Goal: Transaction & Acquisition: Book appointment/travel/reservation

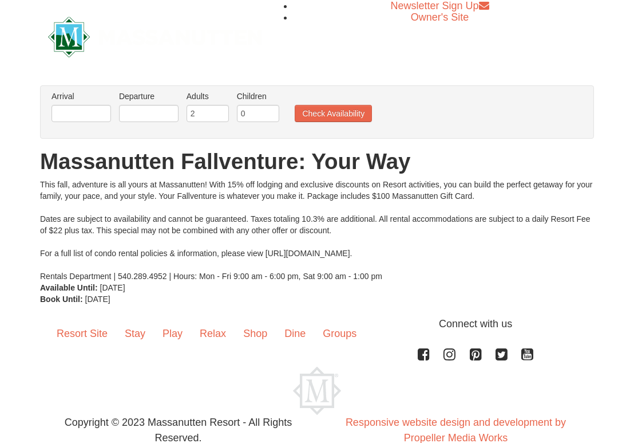
scroll to position [2, 0]
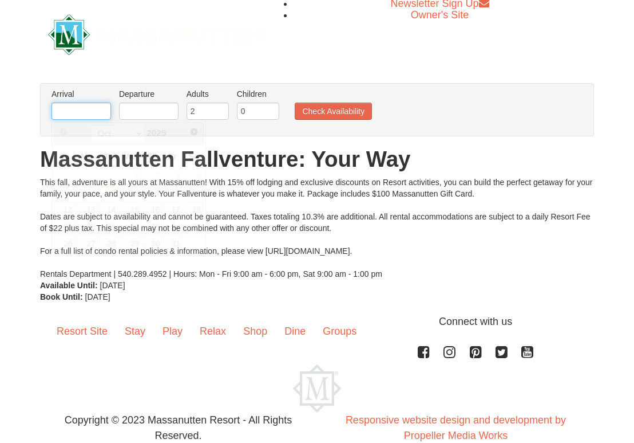
click at [105, 105] on input "text" at bounding box center [82, 110] width 60 height 17
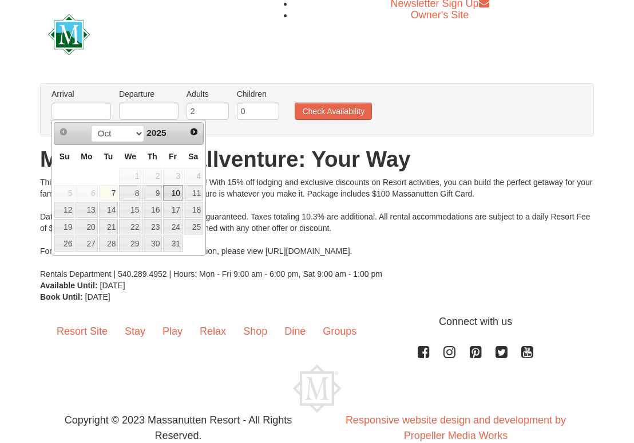
click at [179, 192] on link "10" at bounding box center [172, 193] width 19 height 16
type input "[DATE]"
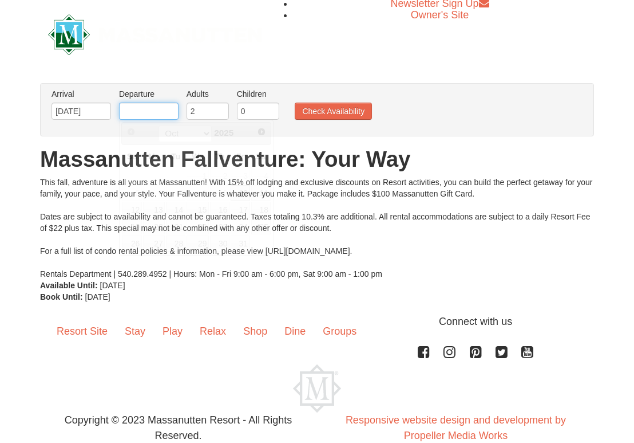
click at [160, 112] on input "text" at bounding box center [149, 110] width 60 height 17
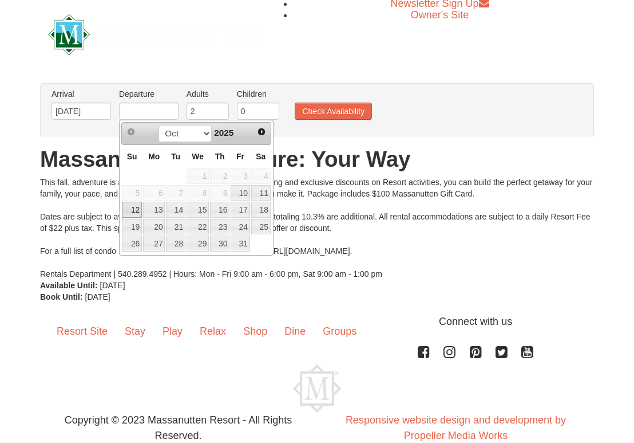
click at [139, 210] on link "12" at bounding box center [132, 210] width 20 height 16
type input "[DATE]"
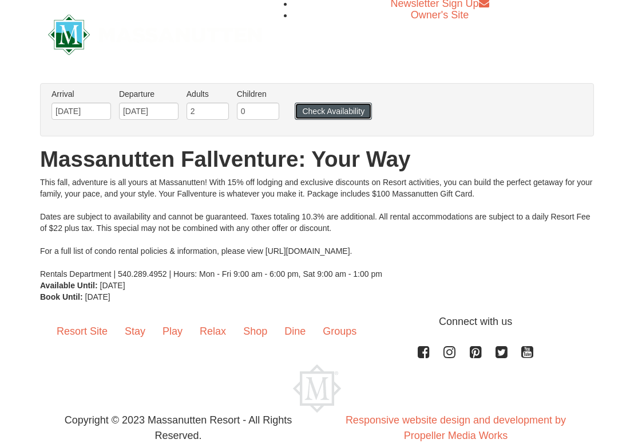
click at [303, 112] on button "Check Availability" at bounding box center [333, 110] width 77 height 17
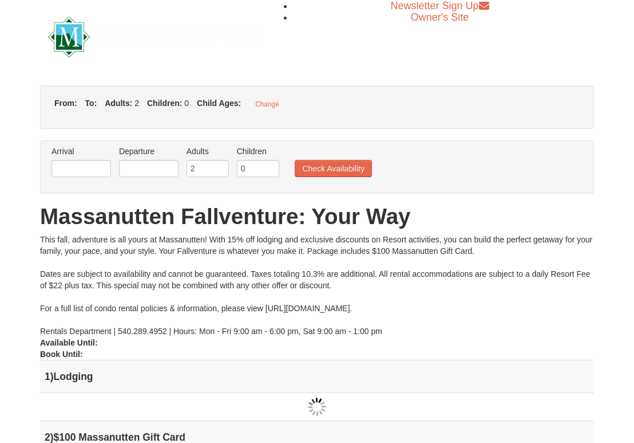
type input "[DATE]"
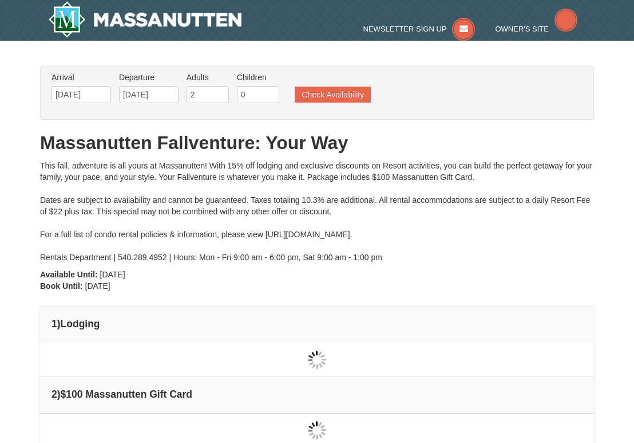
type input "[DATE]"
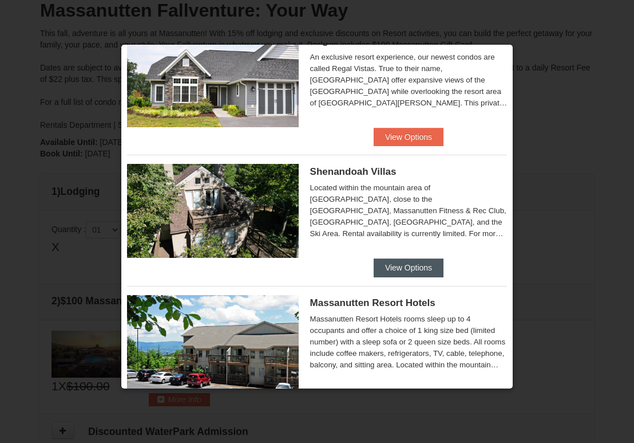
scroll to position [184, 0]
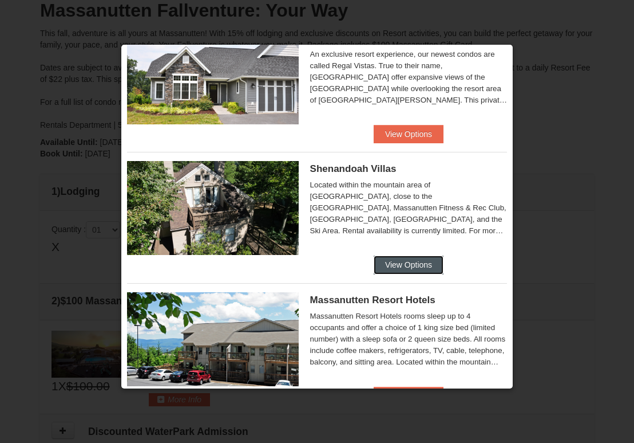
click at [409, 269] on button "View Options" at bounding box center [409, 264] width 70 height 18
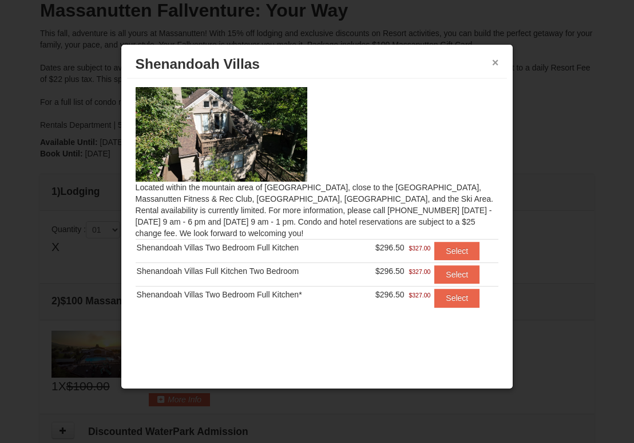
click at [492, 65] on button "×" at bounding box center [495, 62] width 7 height 11
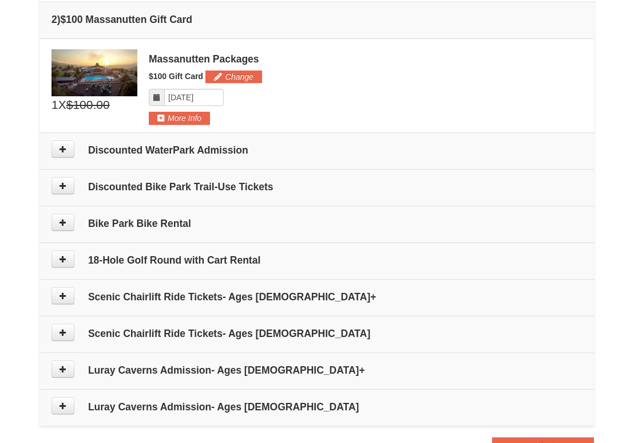
scroll to position [457, 0]
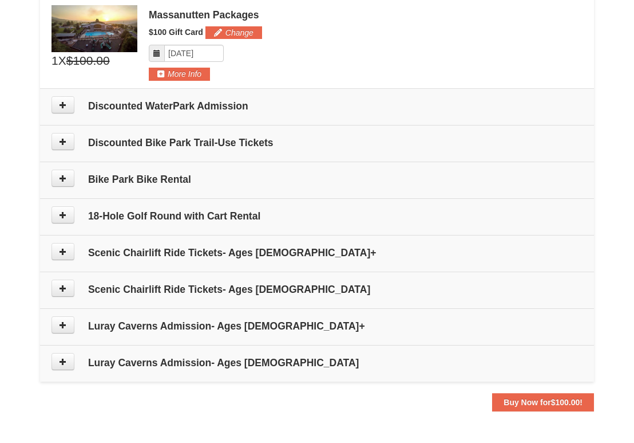
click at [290, 219] on h4 "18-Hole Golf Round with Cart Rental" at bounding box center [317, 215] width 531 height 11
click at [60, 221] on button at bounding box center [63, 214] width 23 height 17
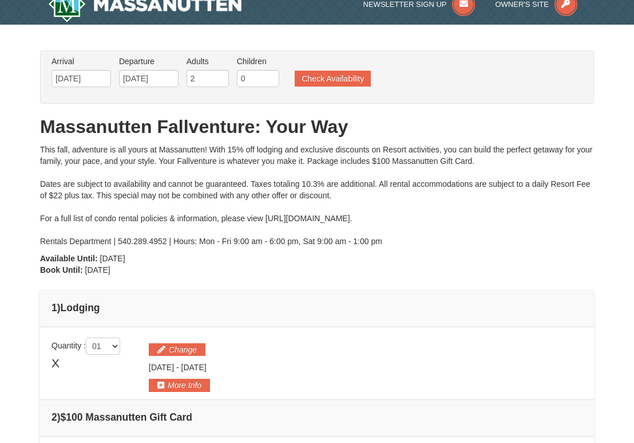
scroll to position [27, 0]
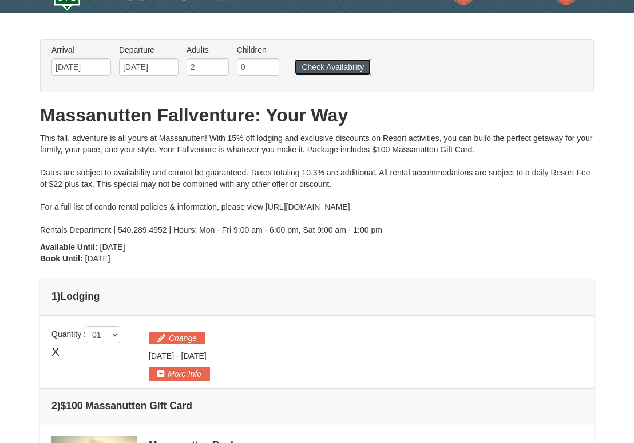
click at [313, 65] on button "Check Availability" at bounding box center [333, 67] width 76 height 16
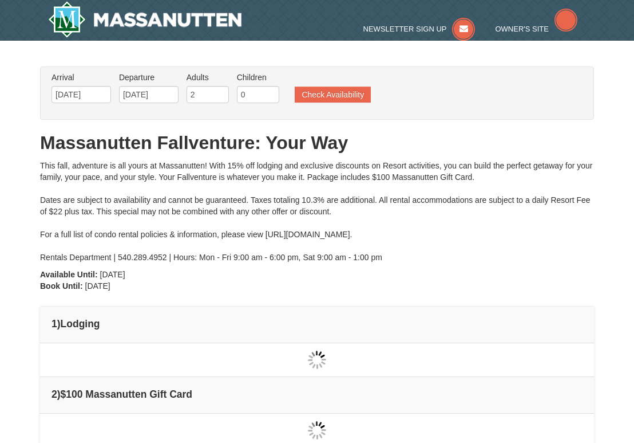
scroll to position [44, 0]
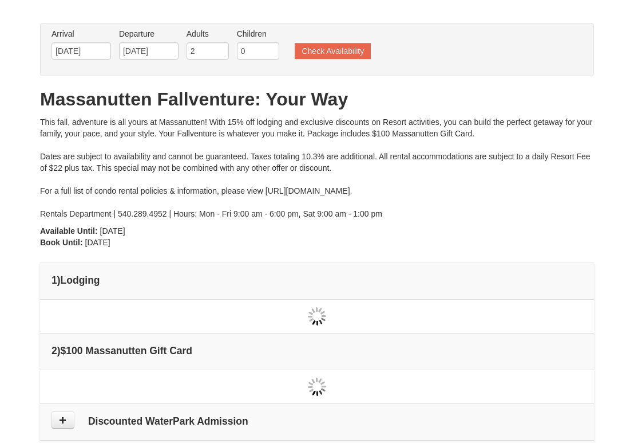
type input "[DATE]"
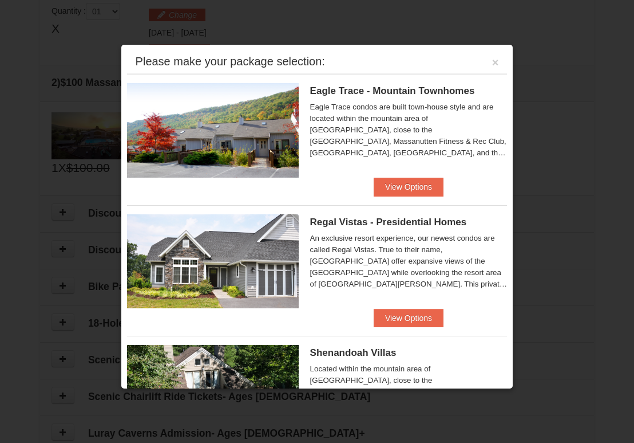
scroll to position [27, 0]
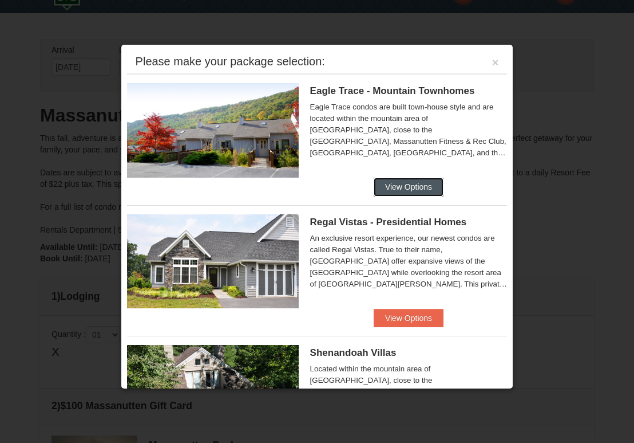
click at [378, 191] on button "View Options" at bounding box center [409, 186] width 70 height 18
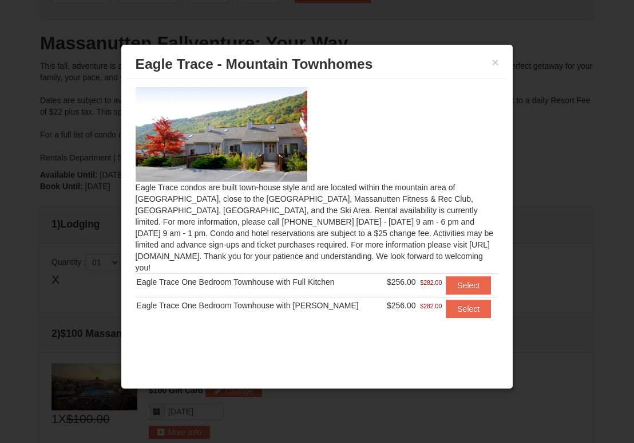
scroll to position [109, 0]
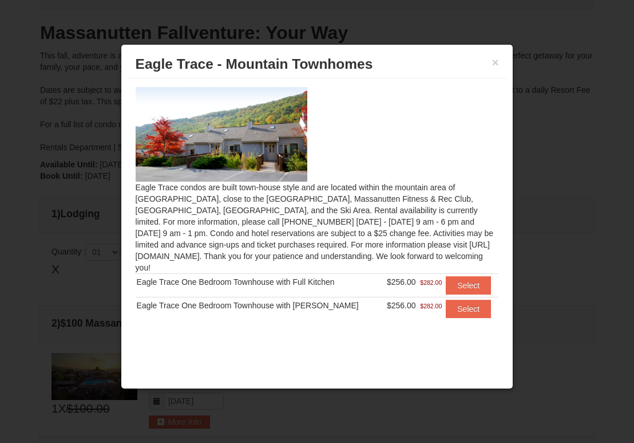
click at [242, 276] on div "Eagle Trace One Bedroom Townhouse with Full Kitchen" at bounding box center [258, 281] width 243 height 11
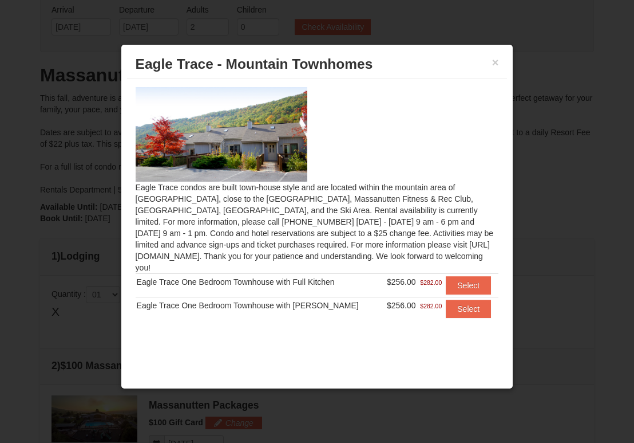
scroll to position [22, 0]
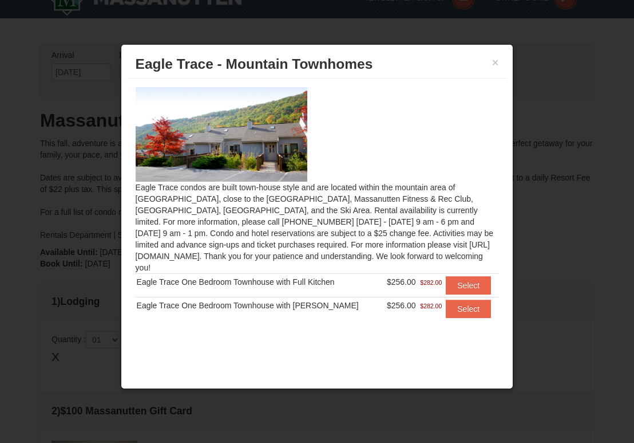
click at [491, 64] on h3 "Eagle Trace - Mountain Townhomes" at bounding box center [318, 64] width 364 height 17
click at [495, 65] on button "×" at bounding box center [495, 62] width 7 height 11
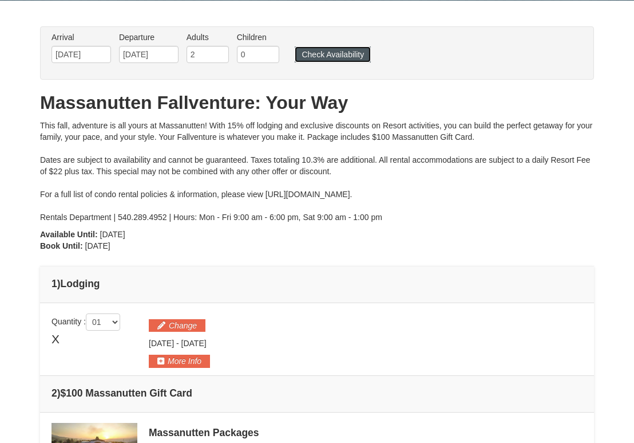
click at [343, 58] on button "Check Availability" at bounding box center [333, 54] width 76 height 16
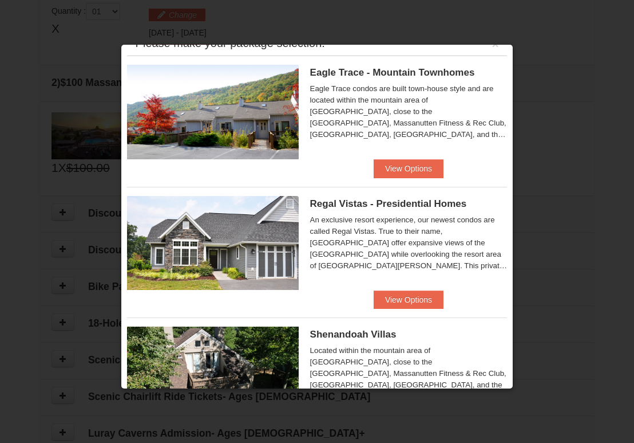
scroll to position [38, 0]
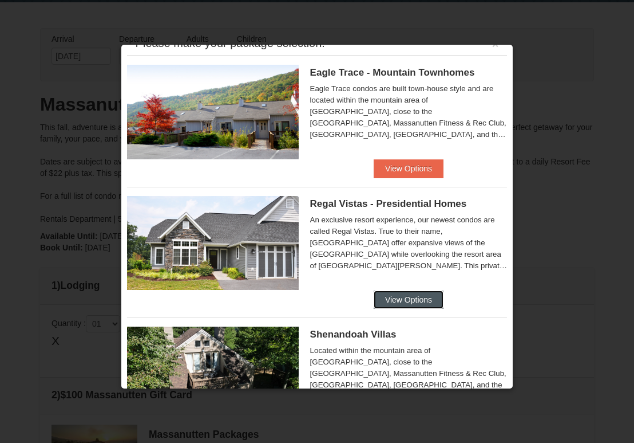
click at [404, 300] on button "View Options" at bounding box center [409, 299] width 70 height 18
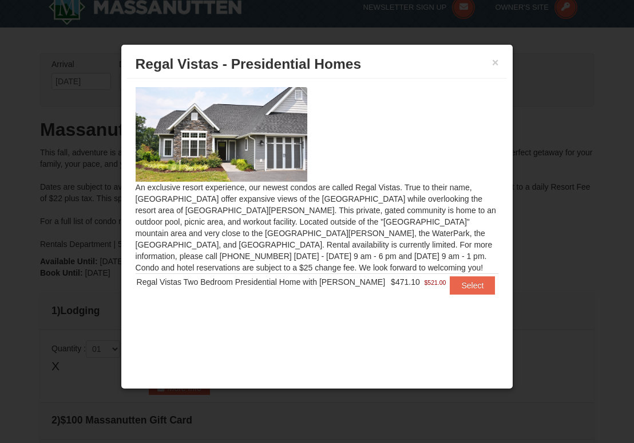
scroll to position [0, 0]
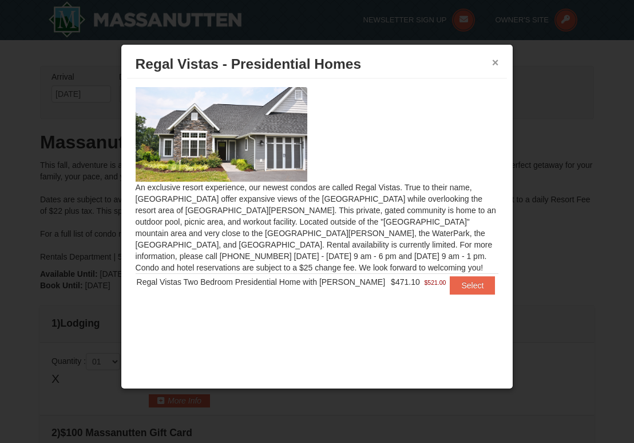
click at [493, 65] on button "×" at bounding box center [495, 62] width 7 height 11
